Goal: Obtain resource: Obtain resource

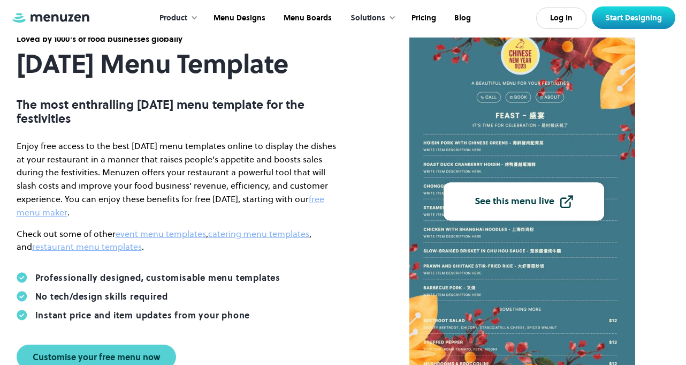
scroll to position [87, 0]
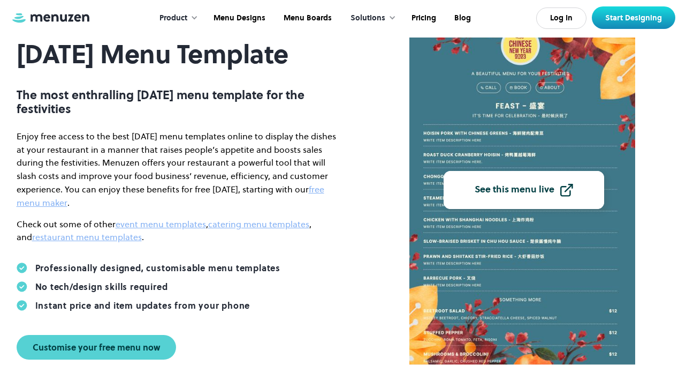
click at [509, 188] on div "See this menu live" at bounding box center [515, 190] width 80 height 10
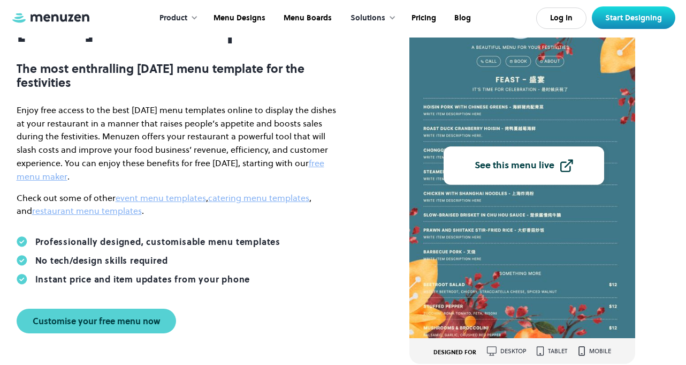
scroll to position [105, 0]
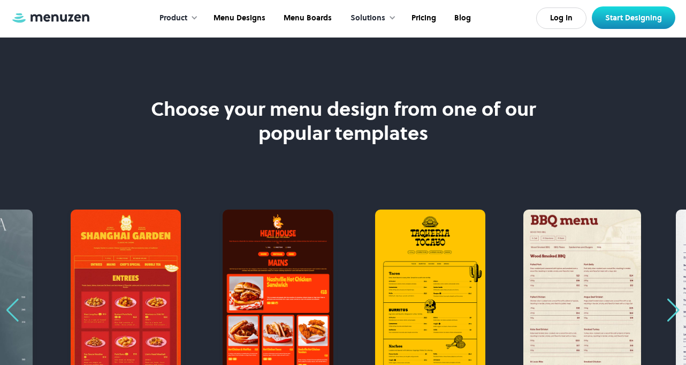
scroll to position [553, 0]
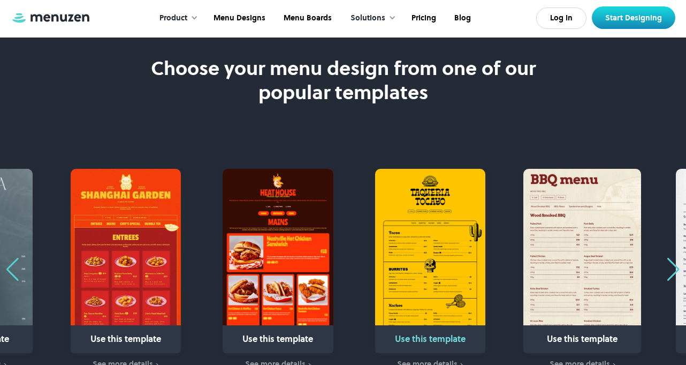
click at [433, 258] on img "3 / 31" at bounding box center [430, 261] width 110 height 184
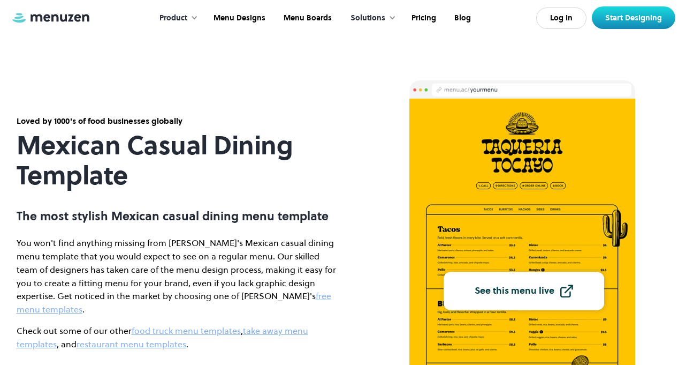
click at [546, 233] on img at bounding box center [523, 287] width 226 height 376
click at [542, 248] on img at bounding box center [523, 287] width 226 height 376
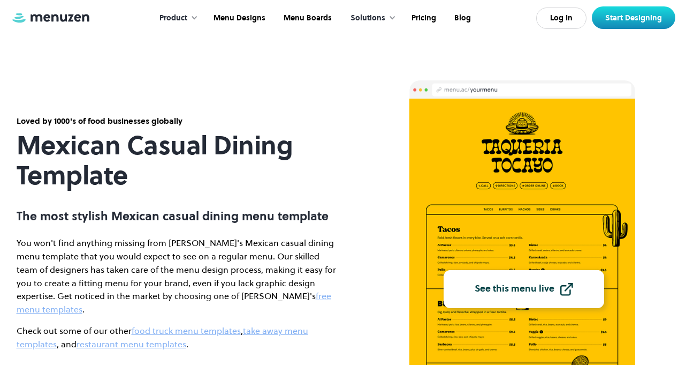
click at [531, 291] on div "See this menu live" at bounding box center [515, 289] width 80 height 10
